Goal: Find specific page/section: Find specific page/section

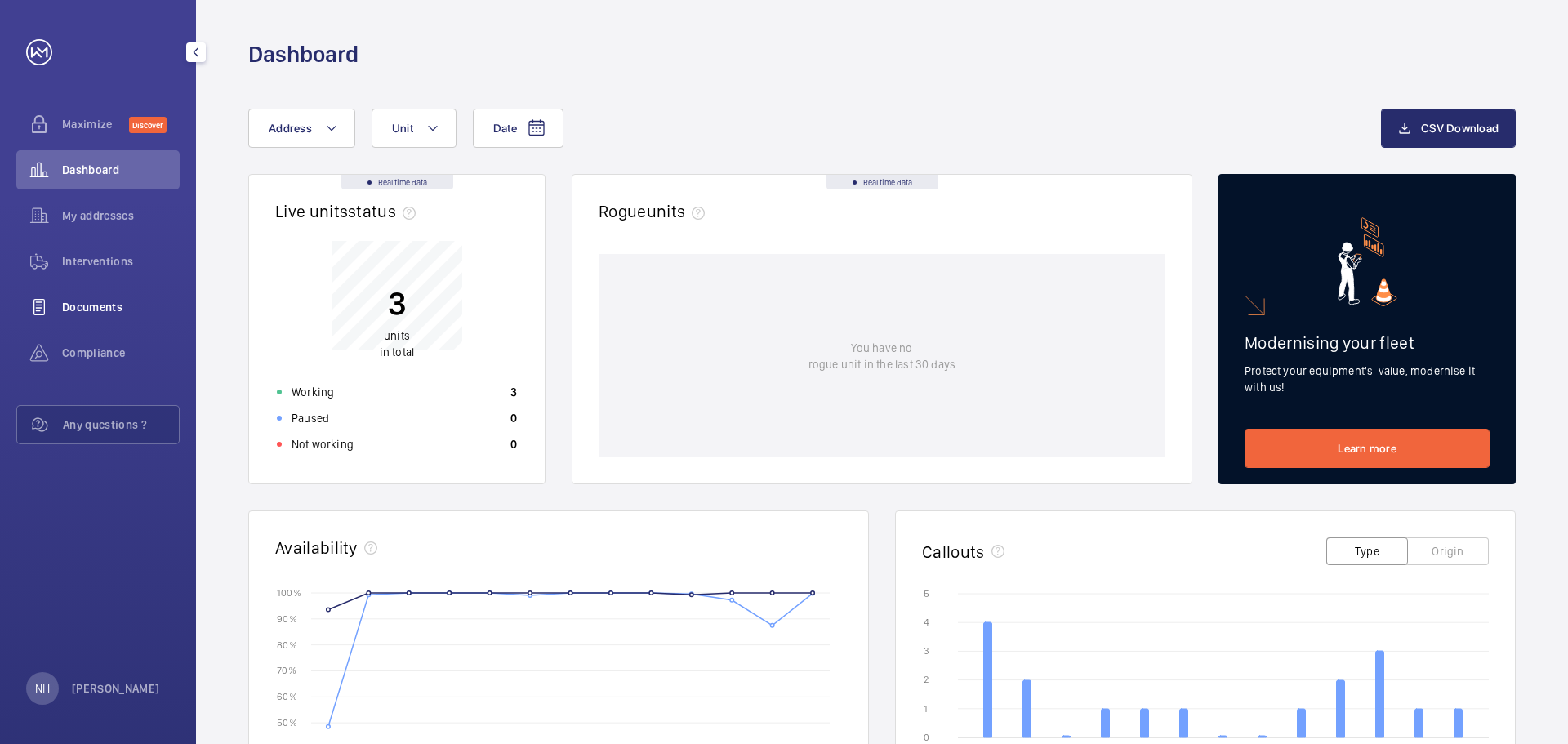
click at [150, 305] on span "Documents" at bounding box center [120, 307] width 117 height 17
